Goal: Connect with others: Connect with others

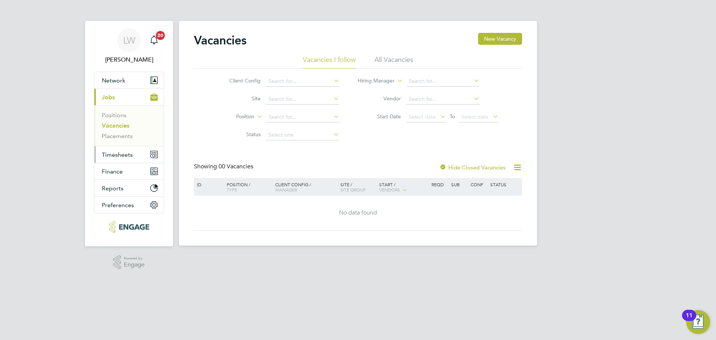
click at [109, 151] on span "Timesheets" at bounding box center [117, 154] width 31 height 7
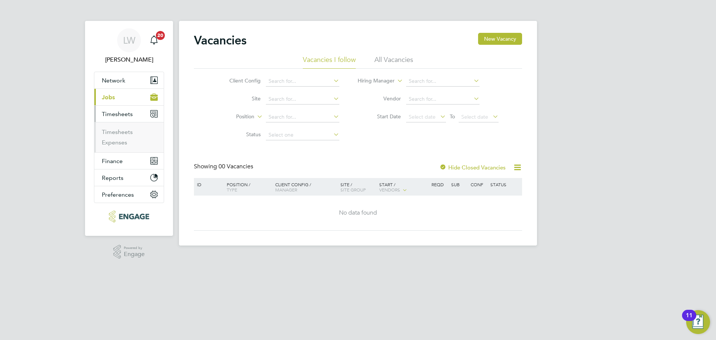
click at [111, 94] on span "Jobs" at bounding box center [108, 97] width 13 height 7
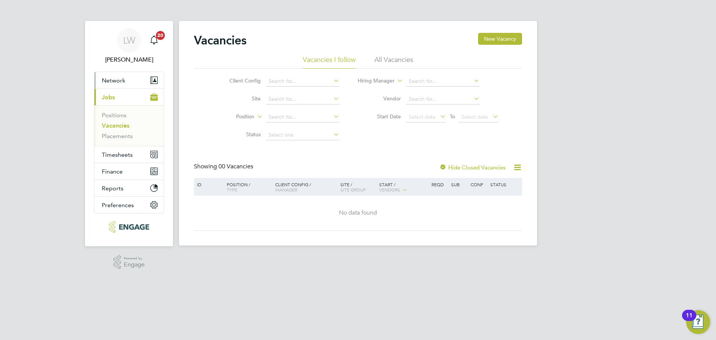
drag, startPoint x: 125, startPoint y: 75, endPoint x: 125, endPoint y: 78, distance: 3.8
click at [125, 74] on button "Network" at bounding box center [128, 80] width 69 height 16
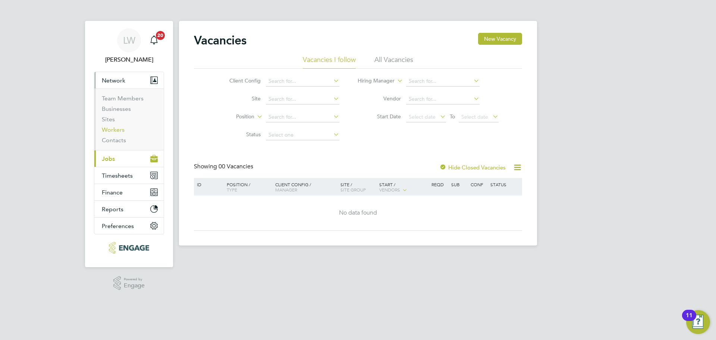
click at [116, 131] on link "Workers" at bounding box center [113, 129] width 23 height 7
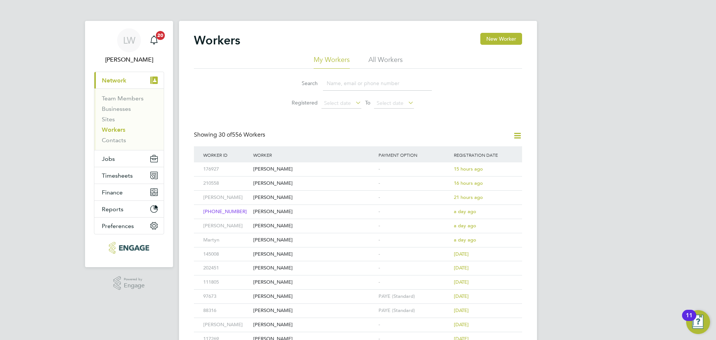
click at [337, 80] on input at bounding box center [377, 83] width 109 height 15
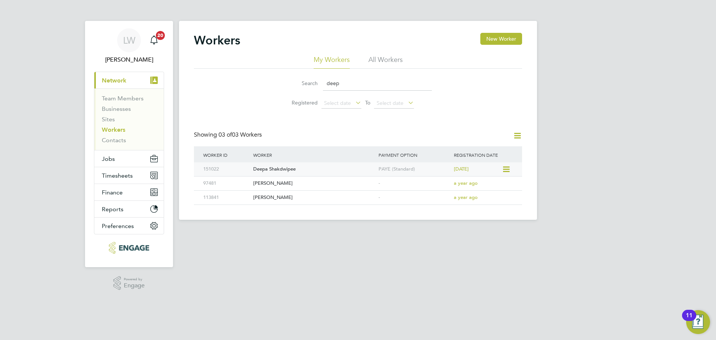
type input "deep"
click at [504, 167] on icon at bounding box center [505, 169] width 7 height 9
click at [442, 185] on li "Invite Worker" at bounding box center [463, 186] width 93 height 10
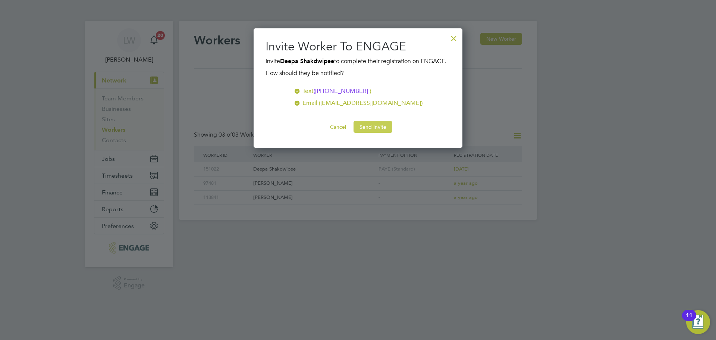
scroll to position [129, 209]
click at [367, 133] on button "Send Invite" at bounding box center [373, 127] width 39 height 12
